Goal: Information Seeking & Learning: Learn about a topic

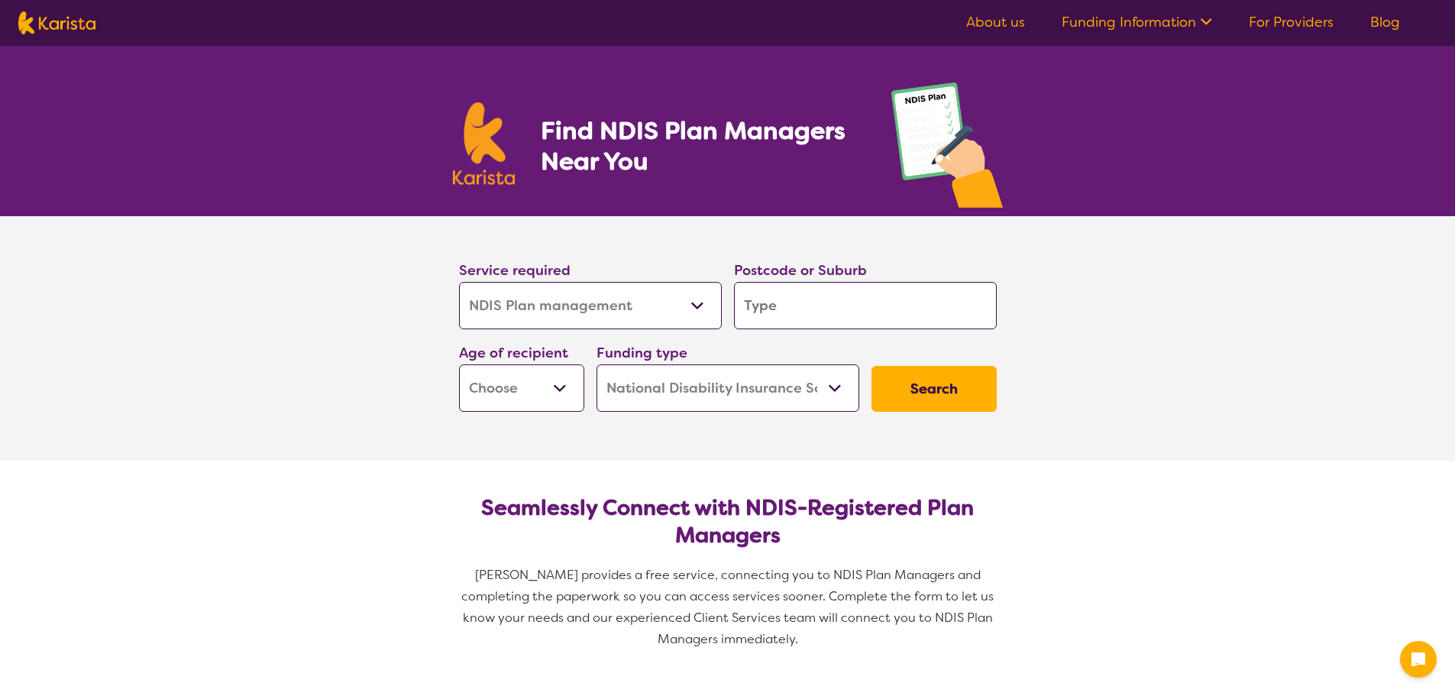
select select "NDIS Plan management"
select select "NDIS"
select select "NDIS Plan management"
select select "NDIS"
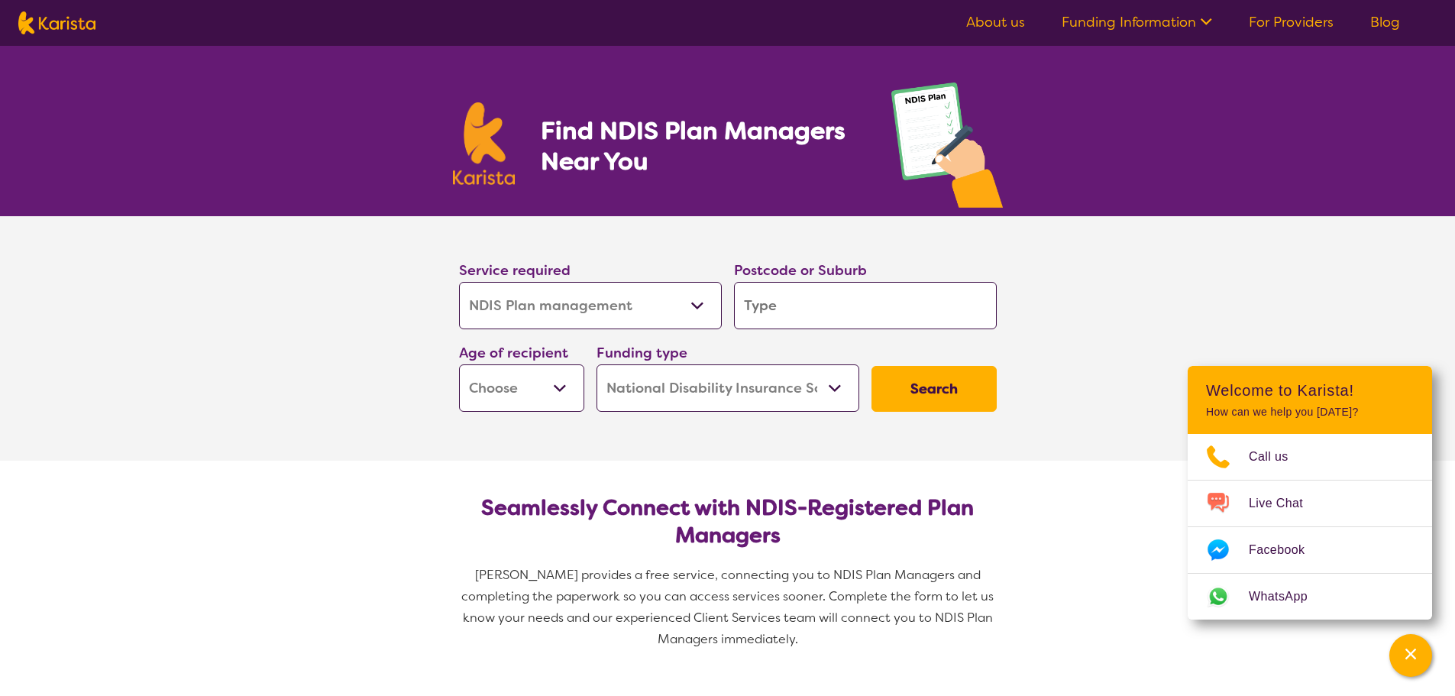
click at [775, 322] on input "search" at bounding box center [865, 305] width 263 height 47
type input "c"
type input "ca"
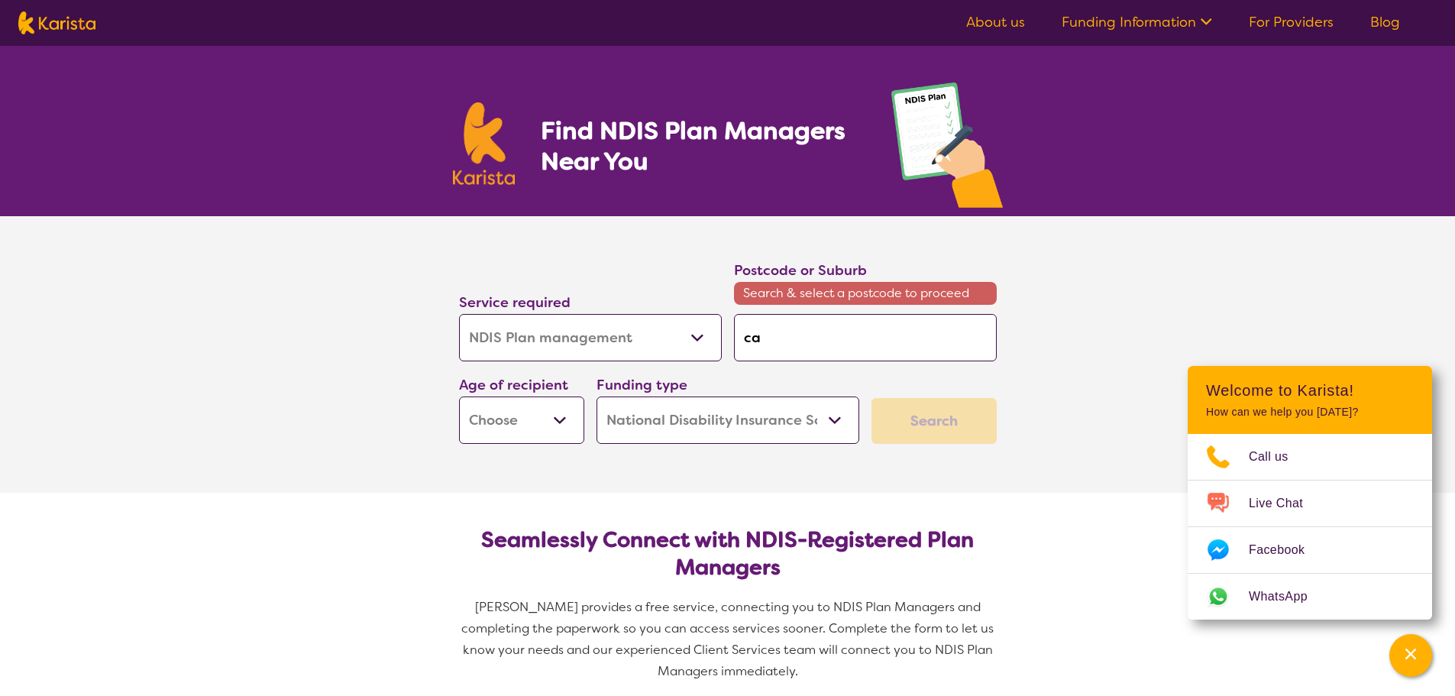
type input "cam"
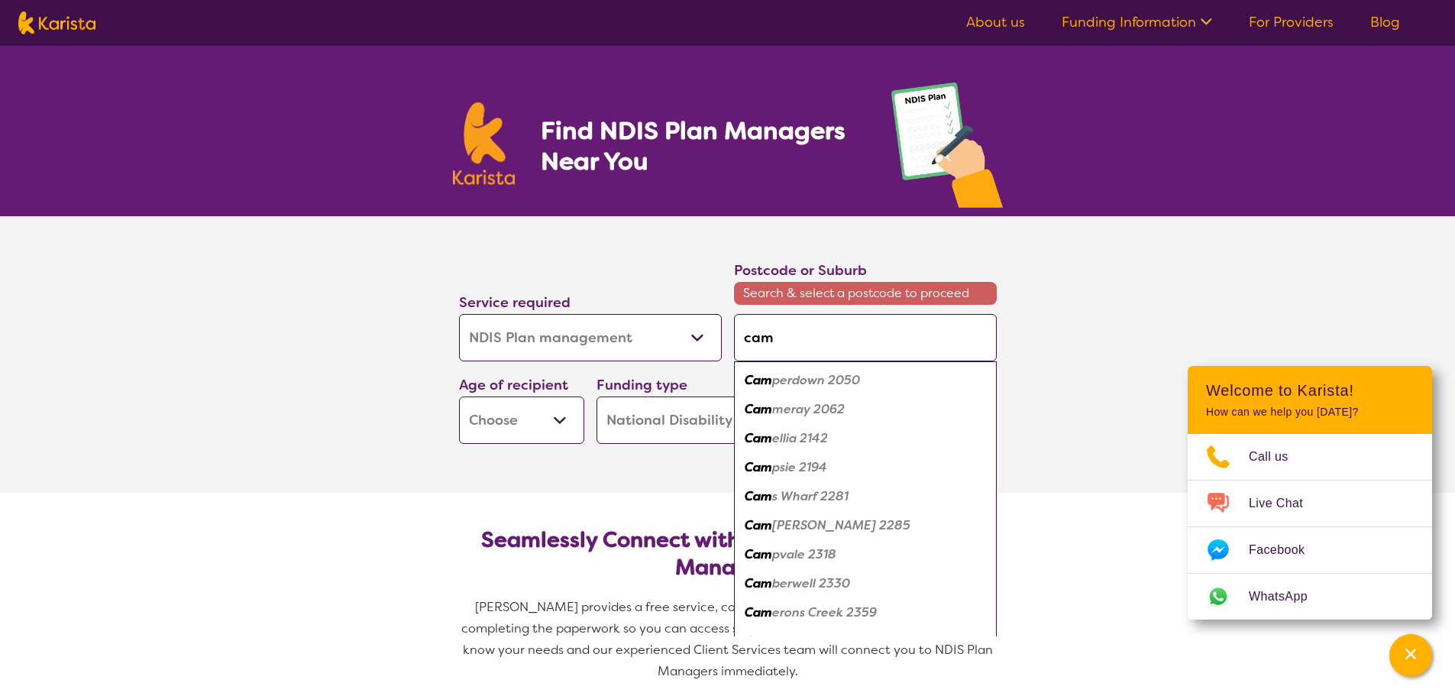
type input "camp"
type input "campb"
type input "campbe"
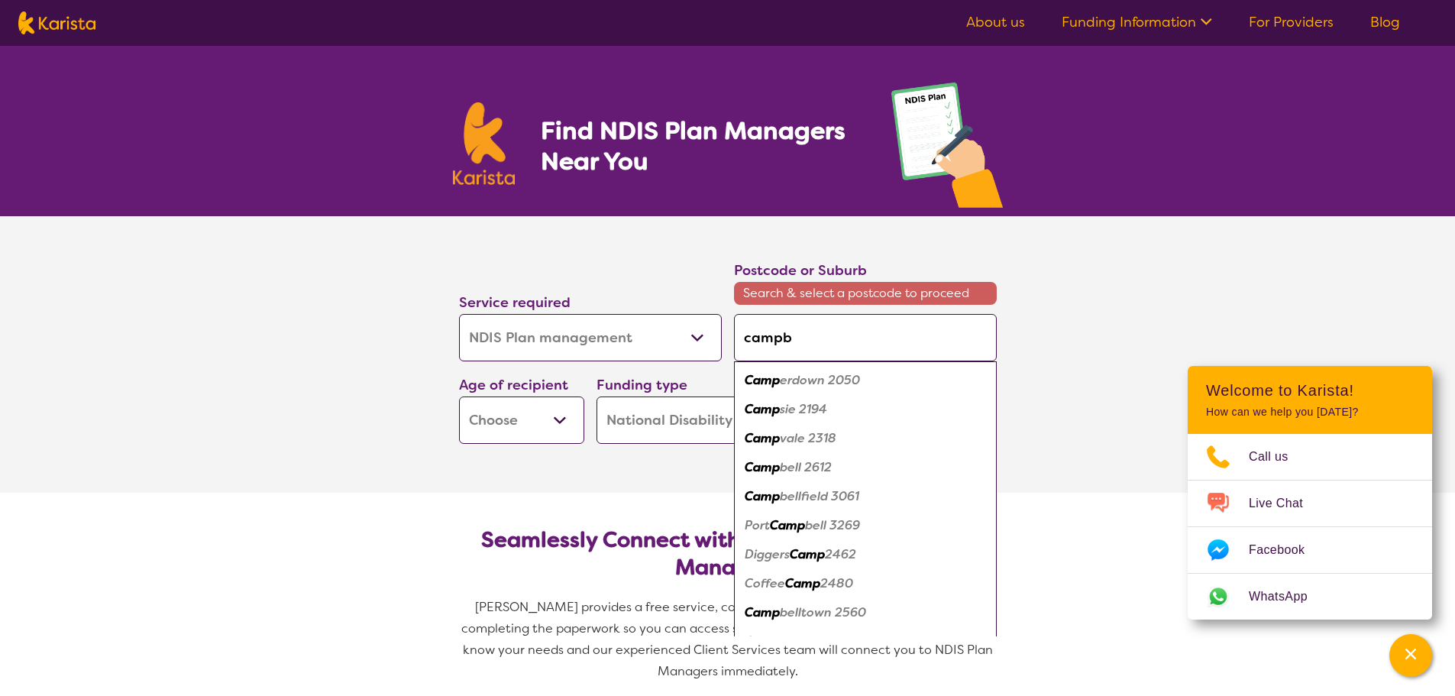
type input "campbe"
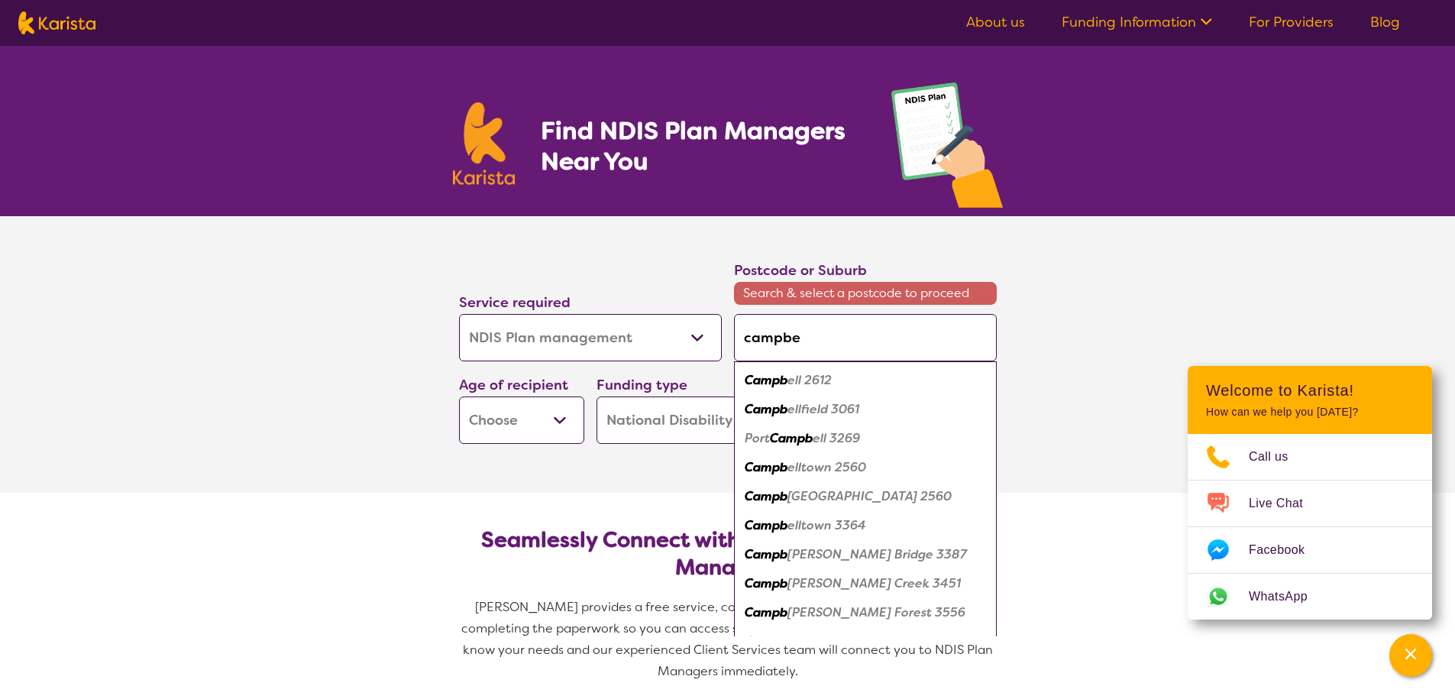
type input "[PERSON_NAME]"
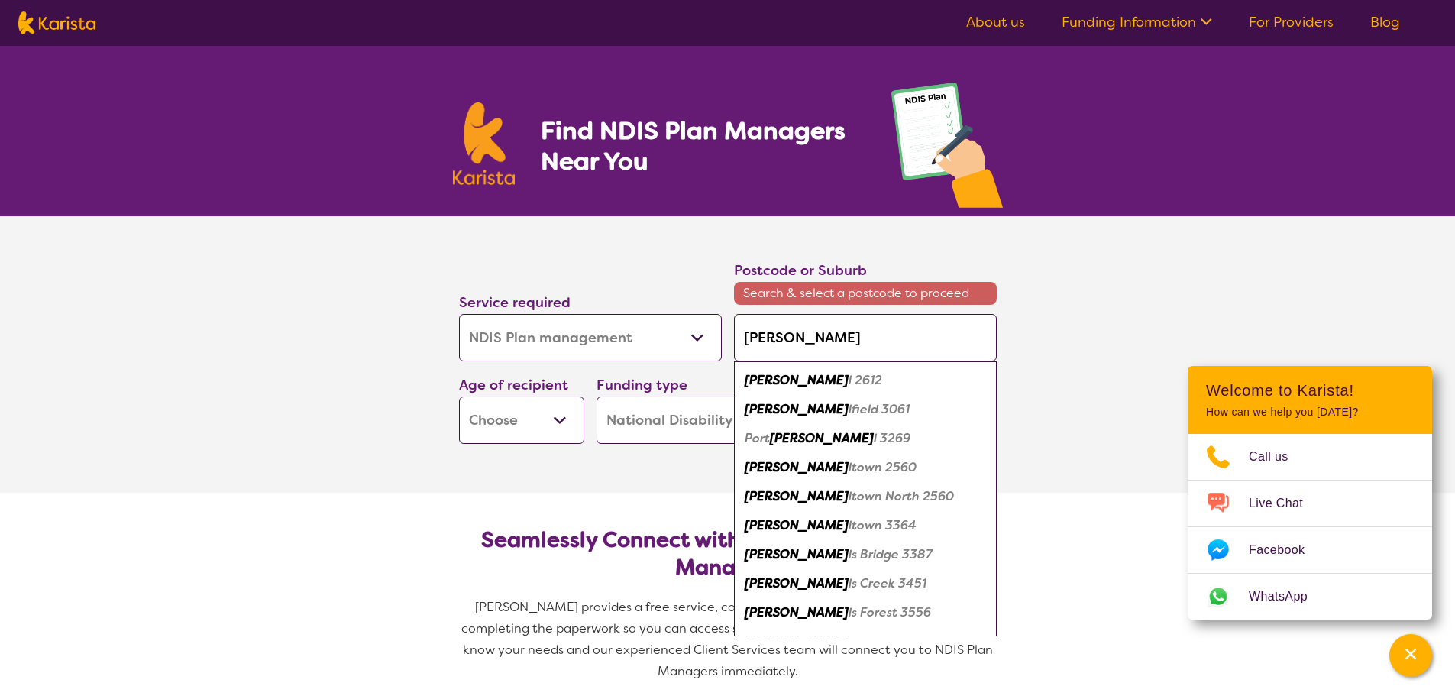
type input "campbellt"
type input "campbellto"
type input "campbelltow"
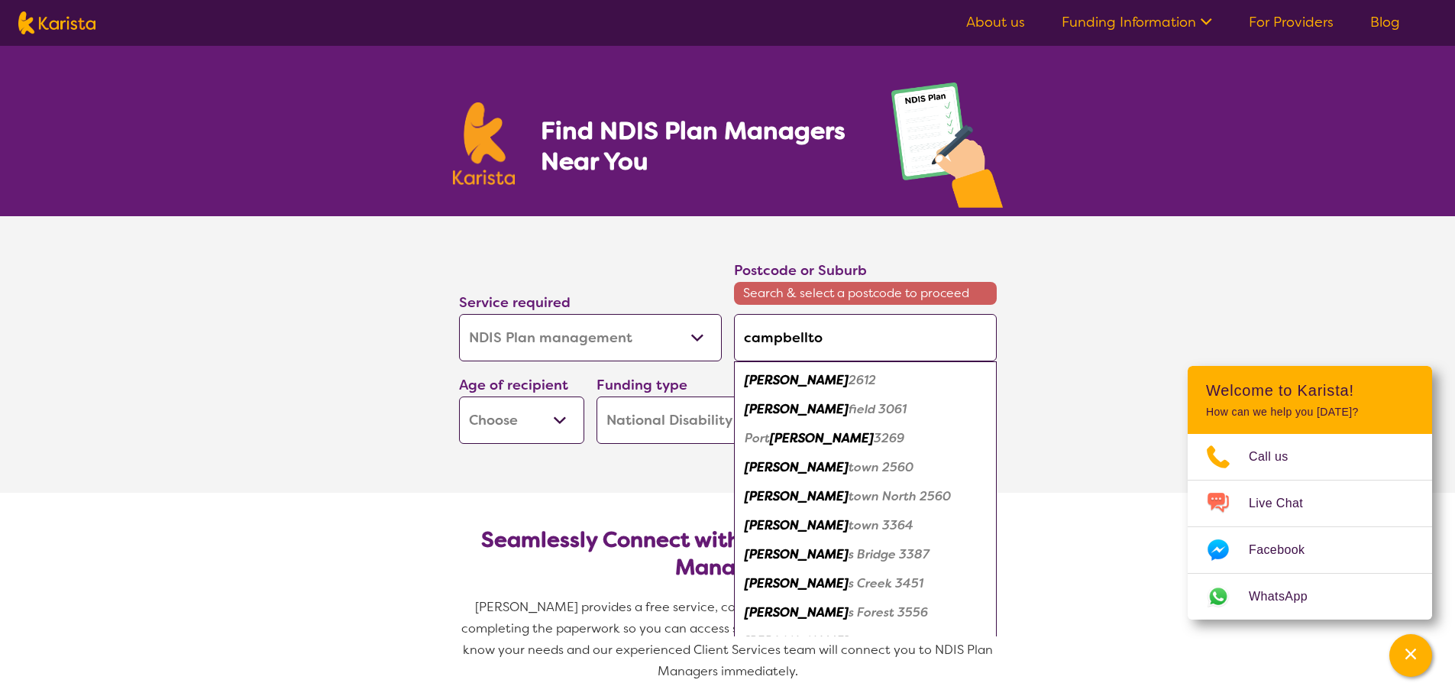
type input "campbelltow"
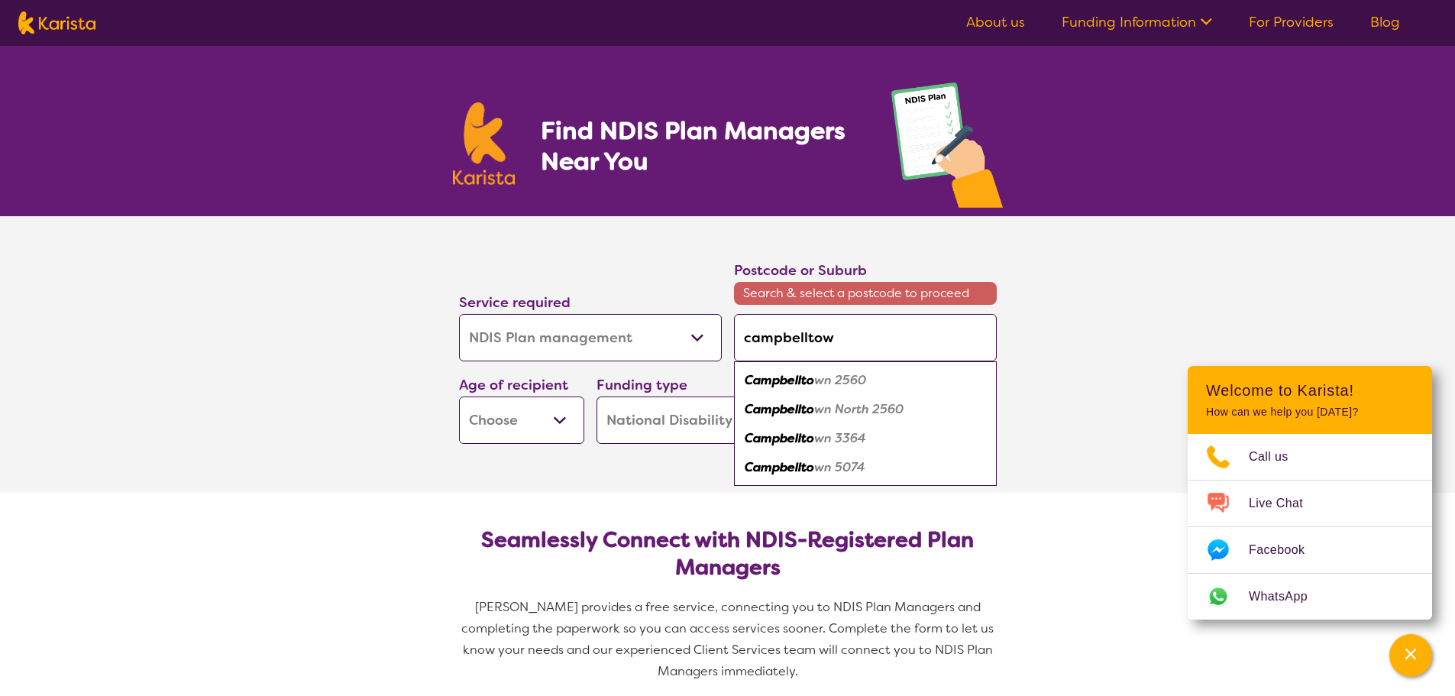
type input "campbelltown"
click at [777, 377] on em "[GEOGRAPHIC_DATA]" at bounding box center [810, 380] width 130 height 16
type input "2560"
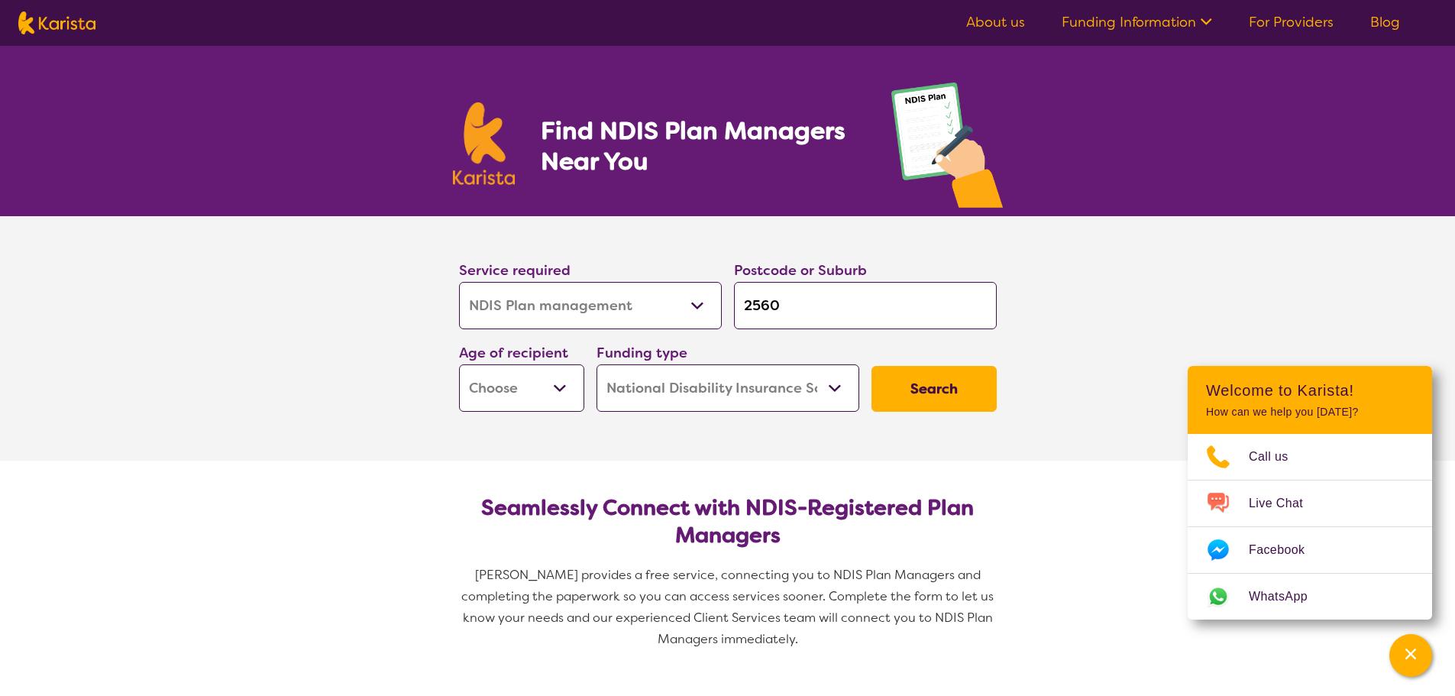
click at [555, 380] on select "Early Childhood - 0 to 9 Child - 10 to 11 Adolescent - 12 to 17 Adult - 18 to 6…" at bounding box center [521, 387] width 125 height 47
select select "EC"
click at [459, 364] on select "Early Childhood - 0 to 9 Child - 10 to 11 Adolescent - 12 to 17 Adult - 18 to 6…" at bounding box center [521, 387] width 125 height 47
select select "EC"
click at [922, 376] on button "Search" at bounding box center [933, 389] width 125 height 46
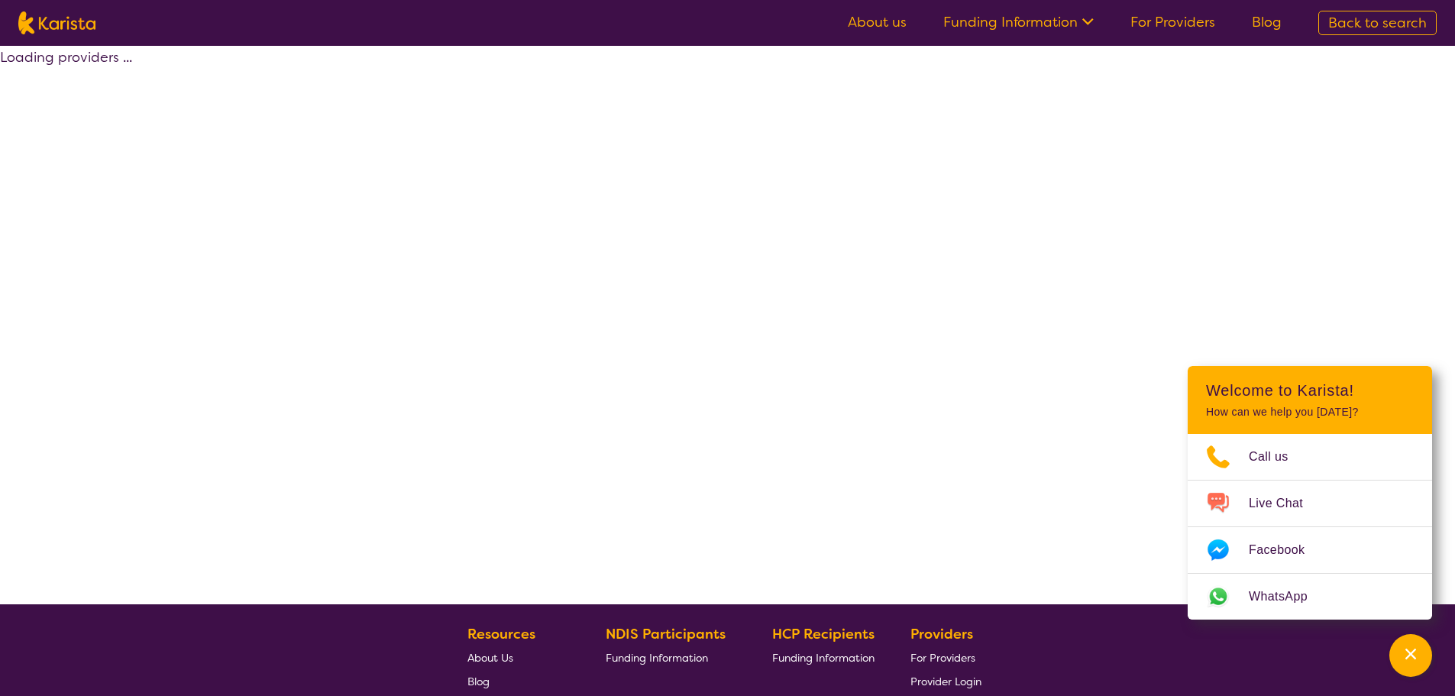
select select "by_score"
